Goal: Answer question/provide support

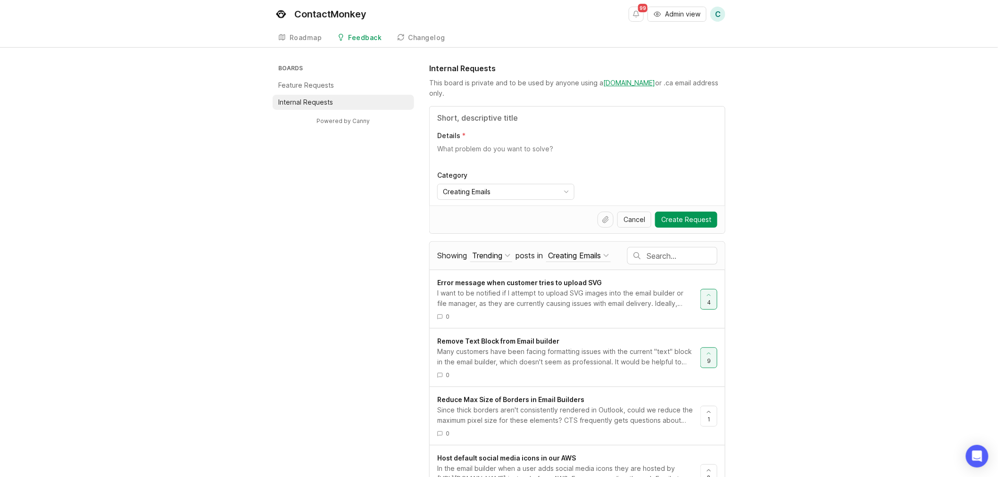
click at [341, 84] on li "Feature Requests" at bounding box center [344, 85] width 142 height 15
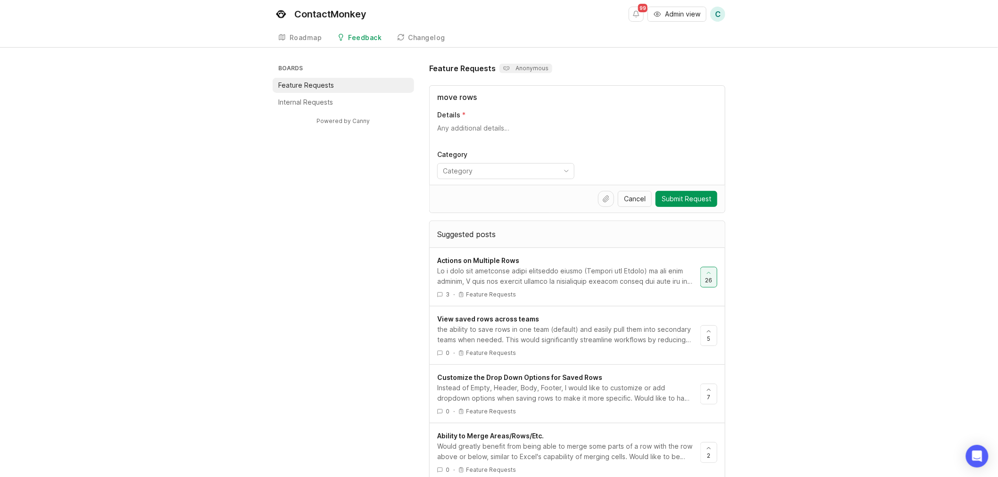
type input "move rows"
click at [614, 280] on div at bounding box center [565, 276] width 256 height 21
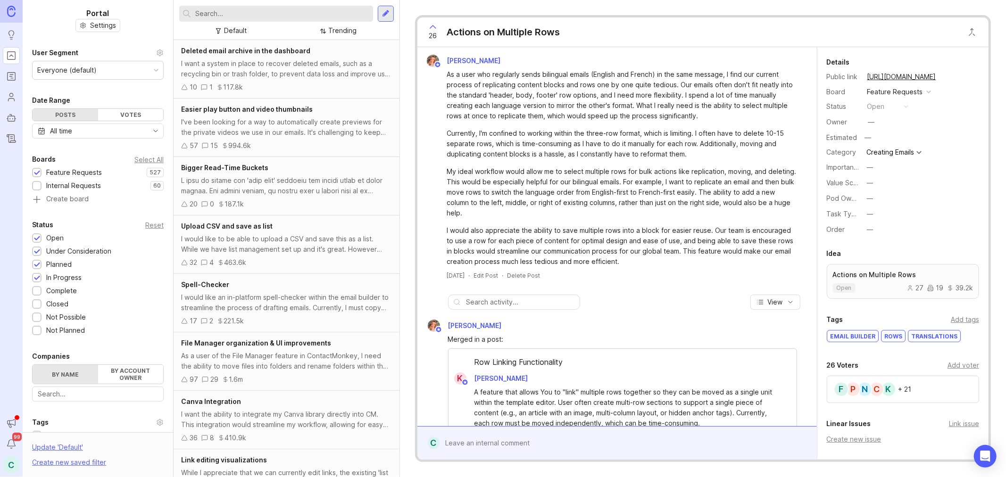
click at [956, 362] on div "Add voter" at bounding box center [964, 365] width 32 height 10
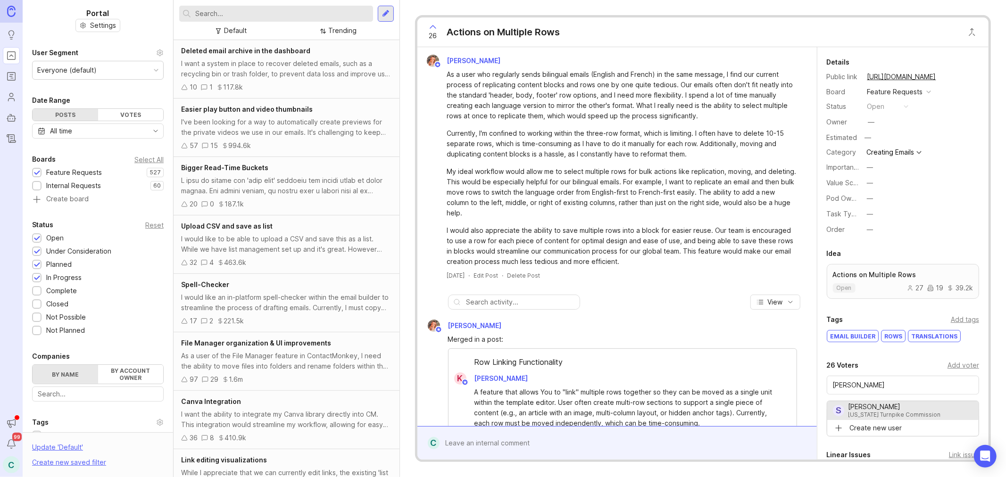
type input "[PERSON_NAME]"
